Goal: Entertainment & Leisure: Consume media (video, audio)

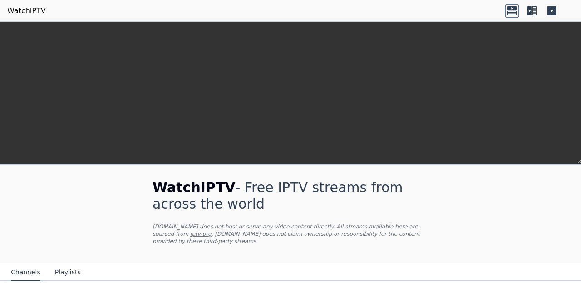
scroll to position [266, 0]
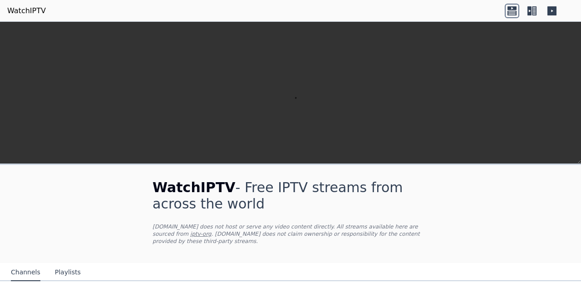
scroll to position [328, 0]
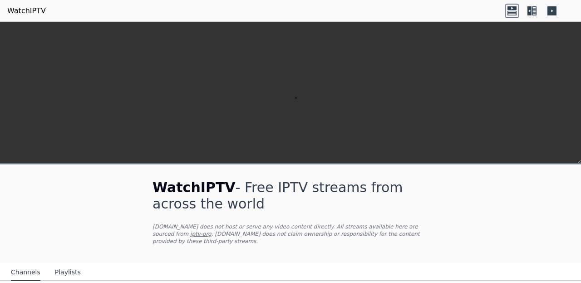
scroll to position [976, 0]
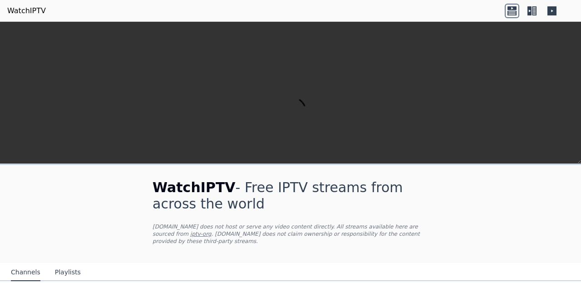
scroll to position [0, 0]
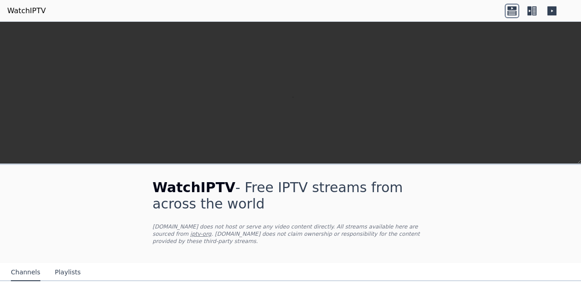
scroll to position [0, 0]
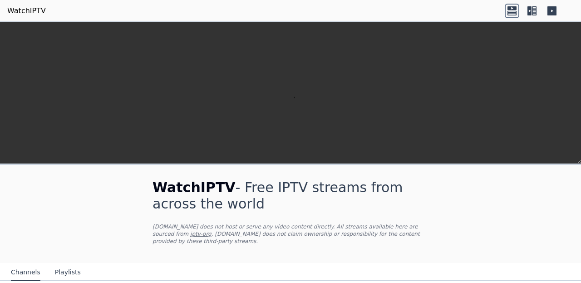
scroll to position [0, 0]
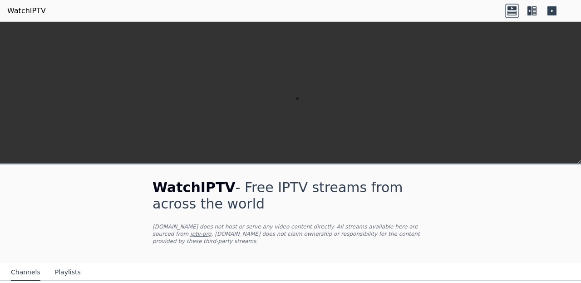
scroll to position [654, 0]
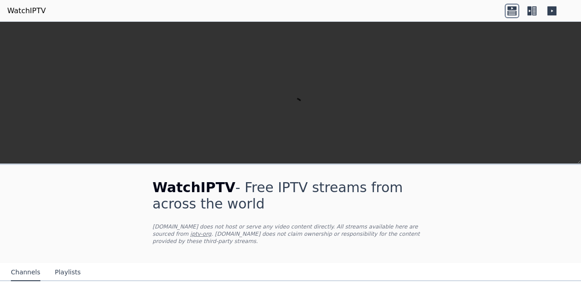
scroll to position [263, 0]
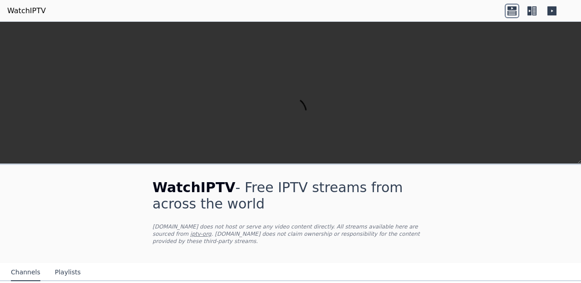
scroll to position [0, 0]
